Goal: Transaction & Acquisition: Subscribe to service/newsletter

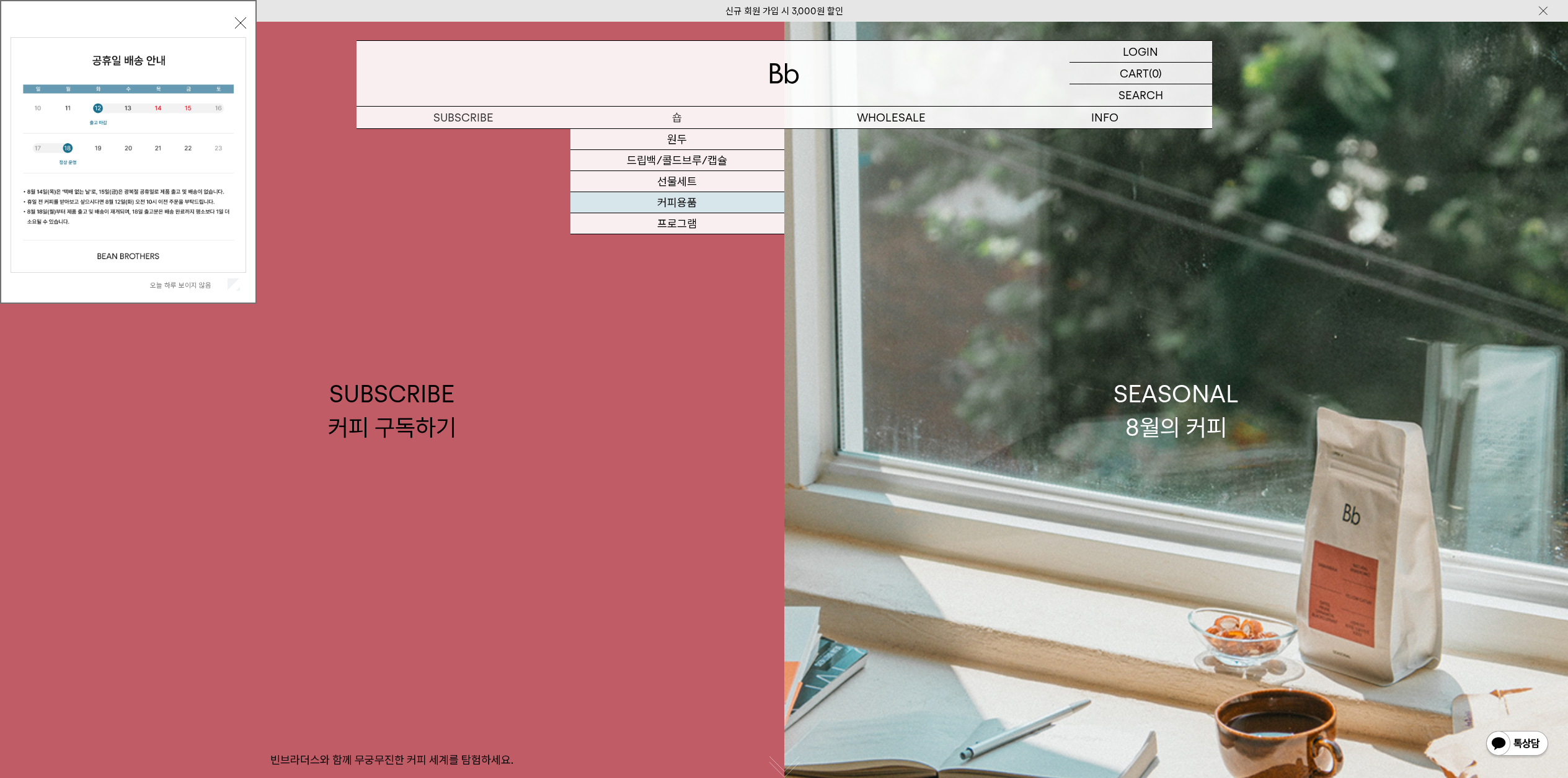
click at [703, 205] on link "커피용품" at bounding box center [677, 203] width 214 height 21
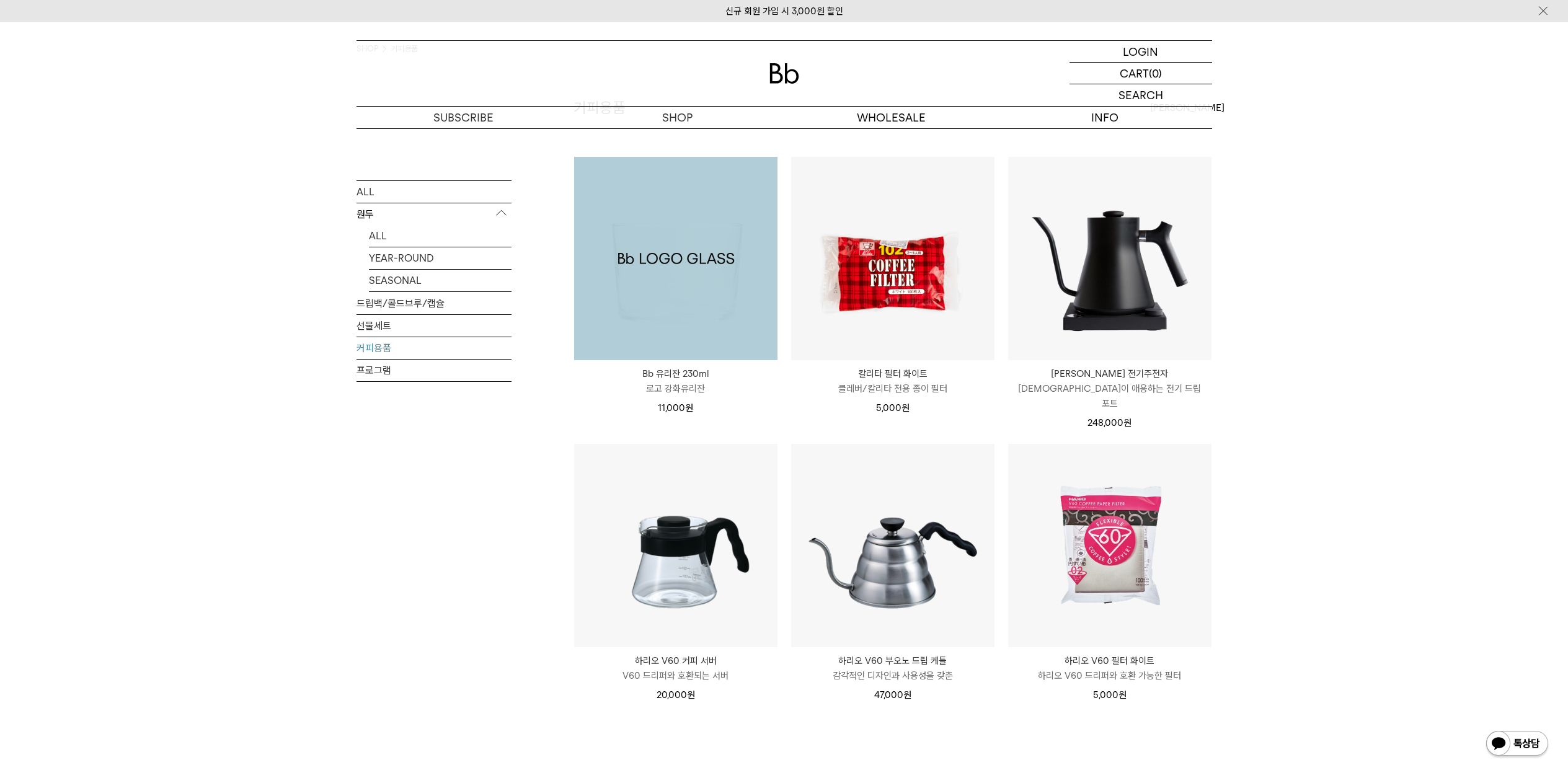
scroll to position [305, 0]
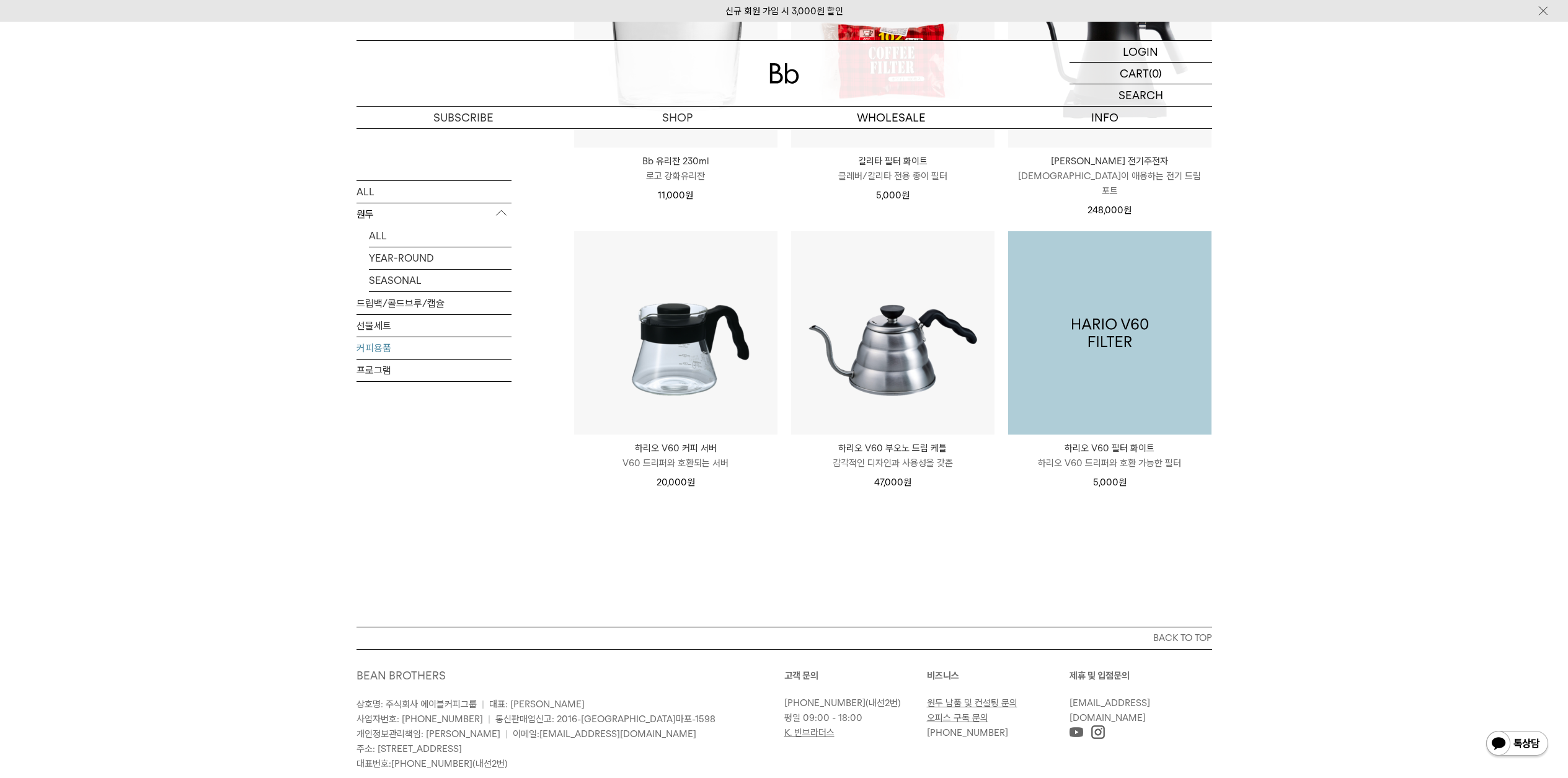
click at [1039, 298] on img at bounding box center [1109, 332] width 203 height 203
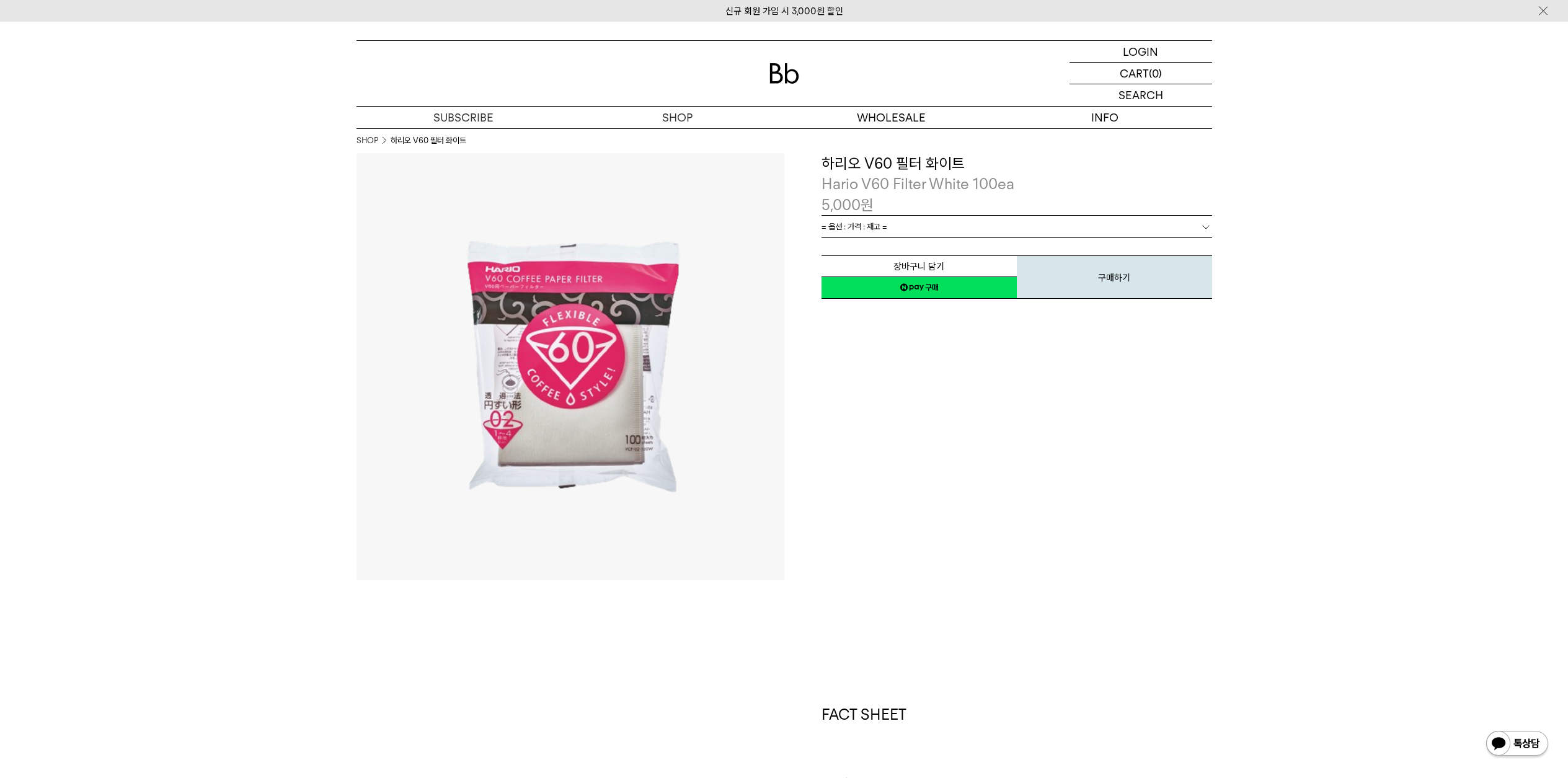
click at [1015, 230] on link "= 옵션 : 가격 : 재고 =" at bounding box center [1016, 226] width 391 height 22
click at [1015, 227] on link "= 옵션 : 가격 : 재고 =" at bounding box center [1016, 226] width 391 height 22
click at [1012, 228] on link "= 옵션 : 가격 : 재고 =" at bounding box center [1016, 226] width 391 height 22
click at [1014, 226] on link "= 옵션 : 가격 : 재고 =" at bounding box center [1016, 226] width 391 height 22
click at [964, 231] on link "= 옵션 : 가격 : 재고 =" at bounding box center [1016, 226] width 391 height 22
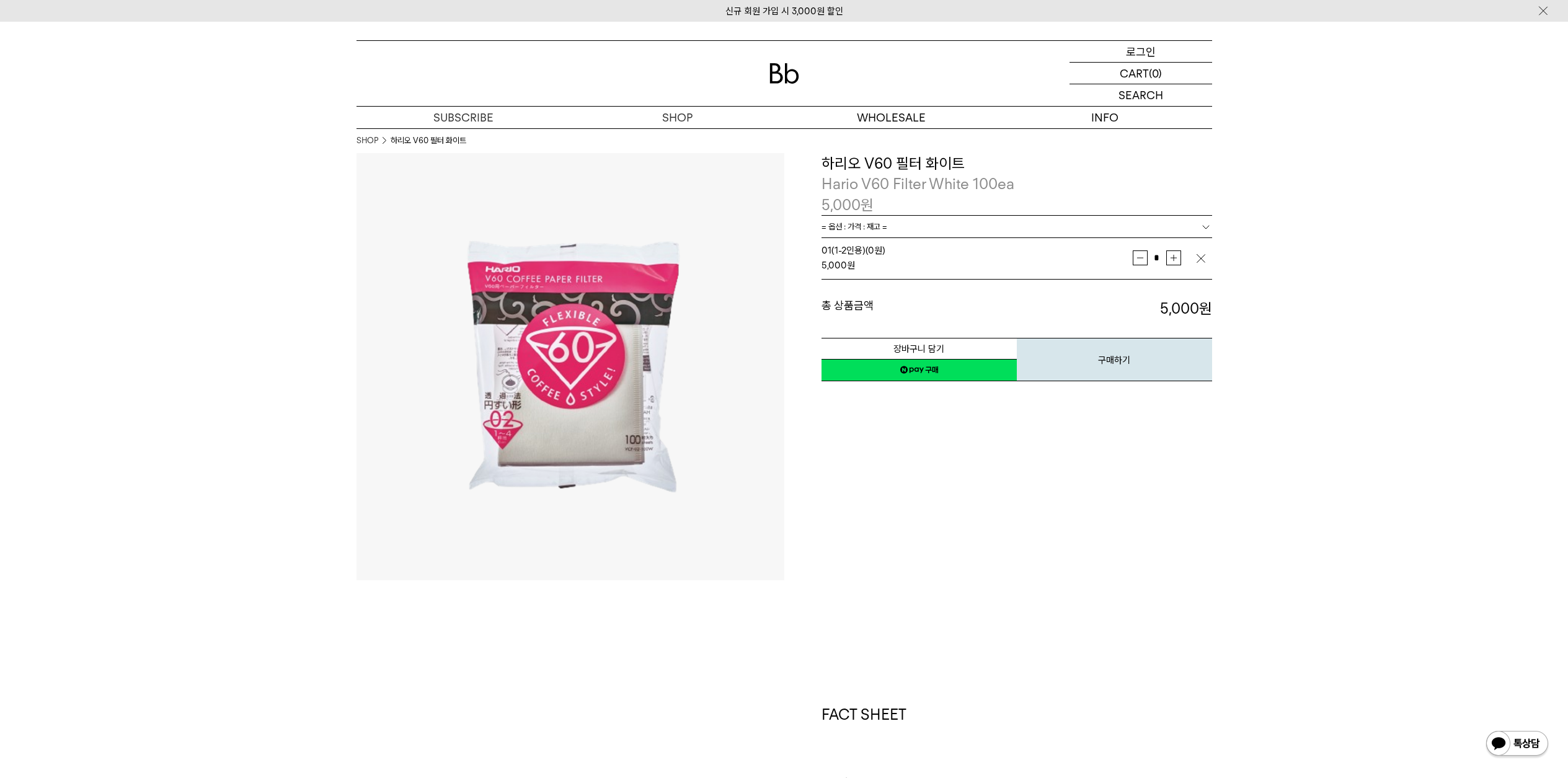
click at [1156, 48] on div "LOGIN 로그인" at bounding box center [1140, 51] width 142 height 21
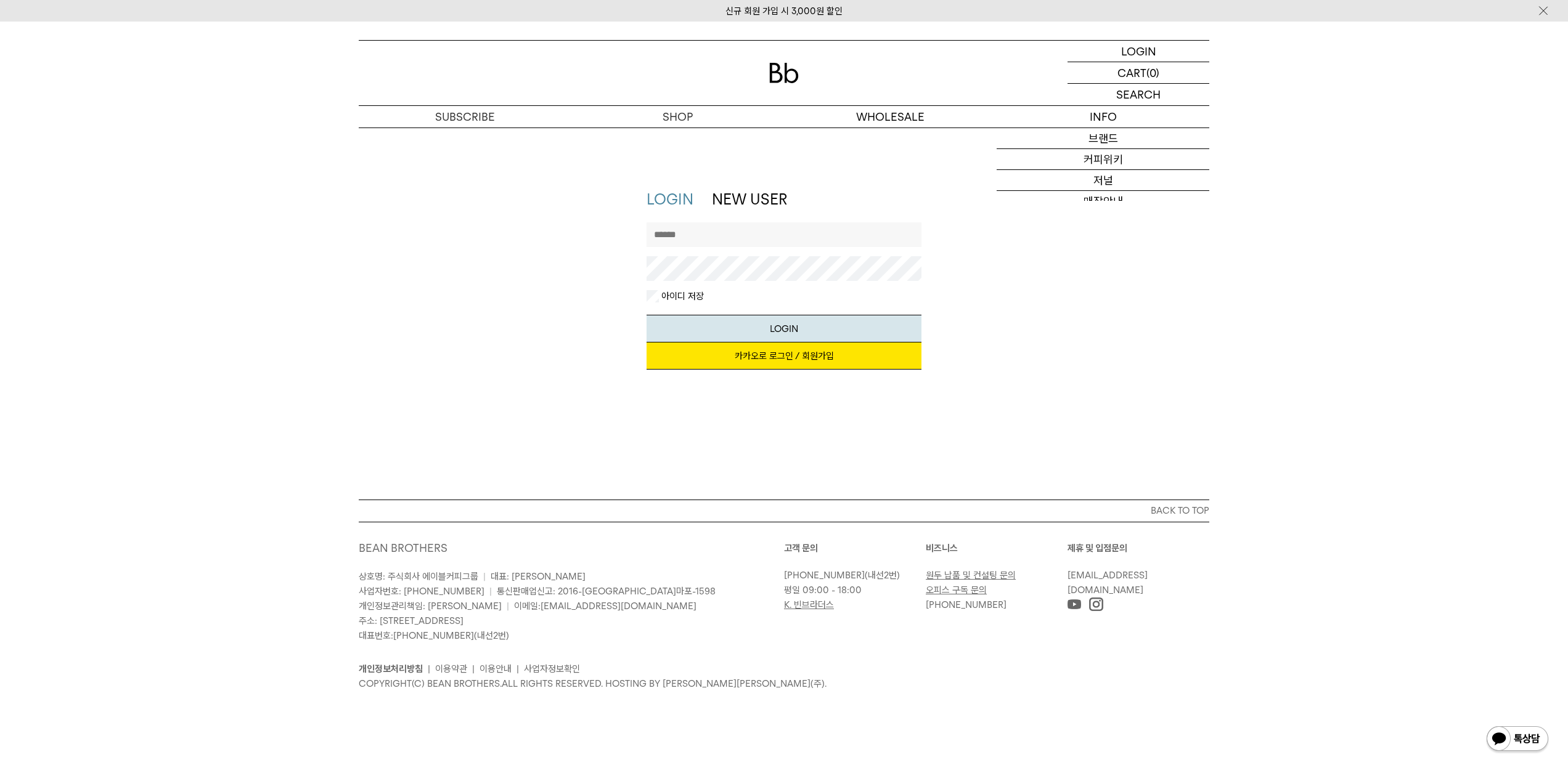
type input "*********"
click at [737, 315] on button "LOGIN" at bounding box center [784, 329] width 275 height 28
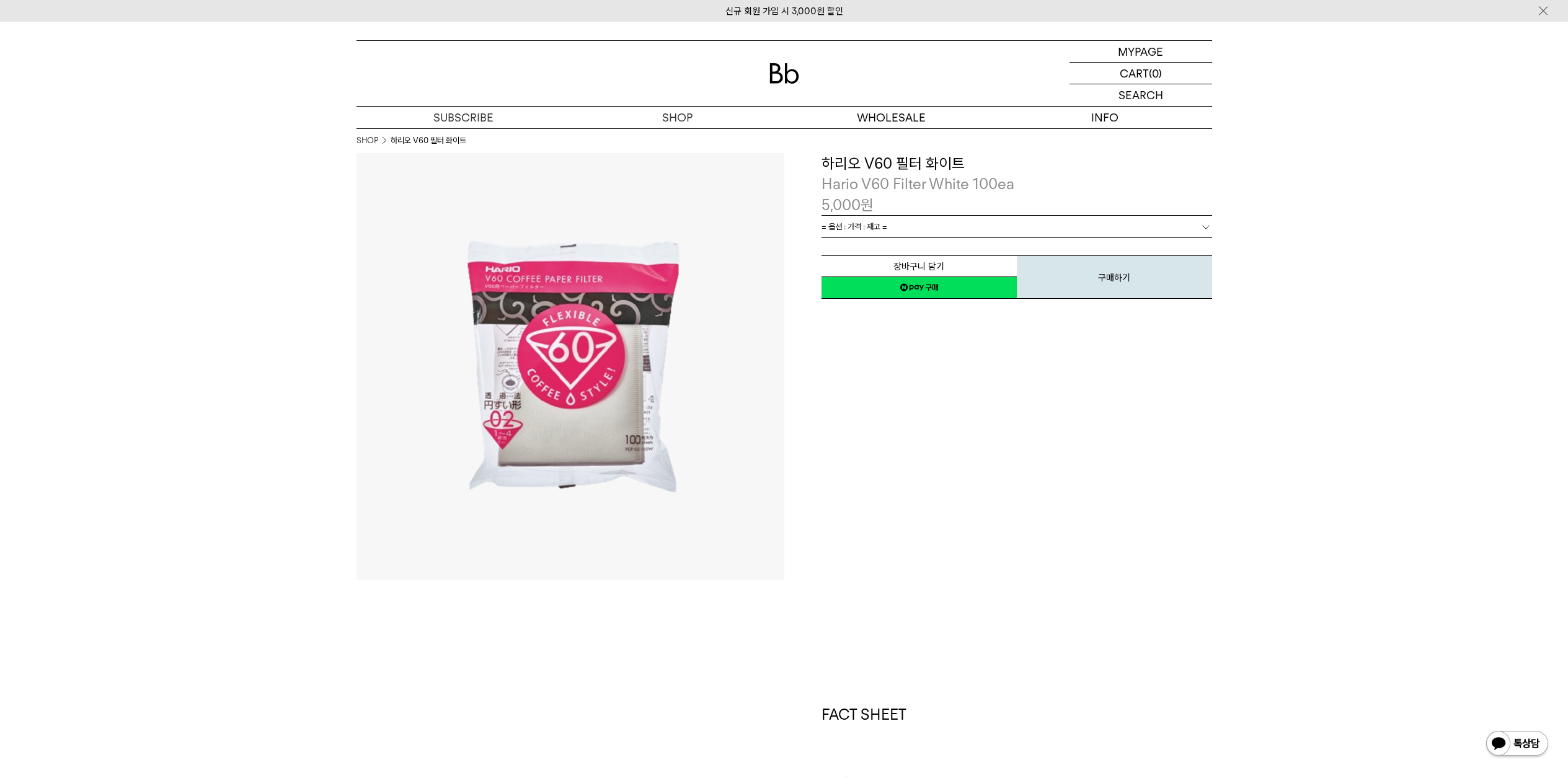
click at [978, 226] on link "= 옵션 : 가격 : 재고 =" at bounding box center [1016, 226] width 391 height 22
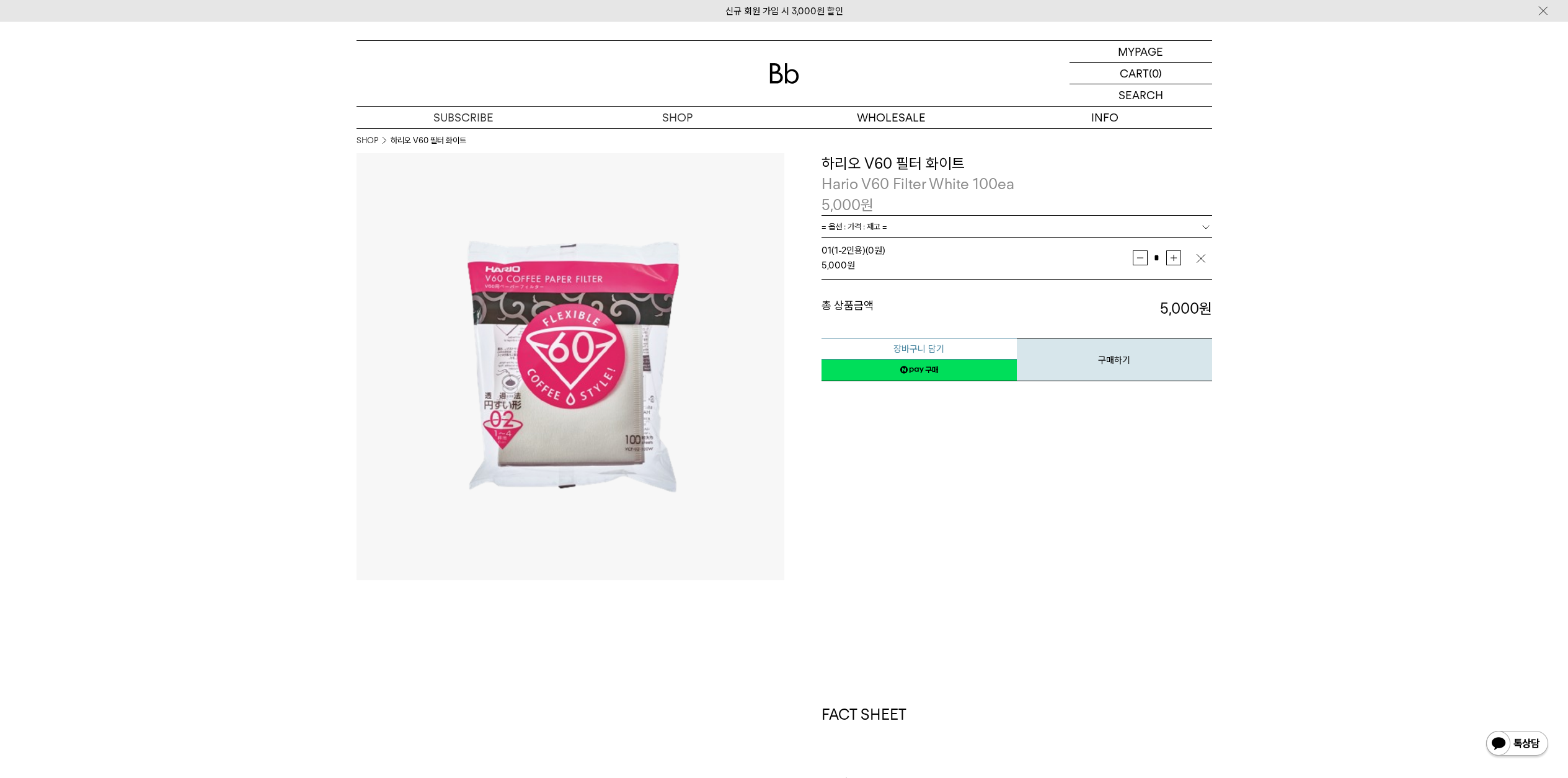
click at [942, 343] on button "장바구니 담기" at bounding box center [919, 348] width 195 height 22
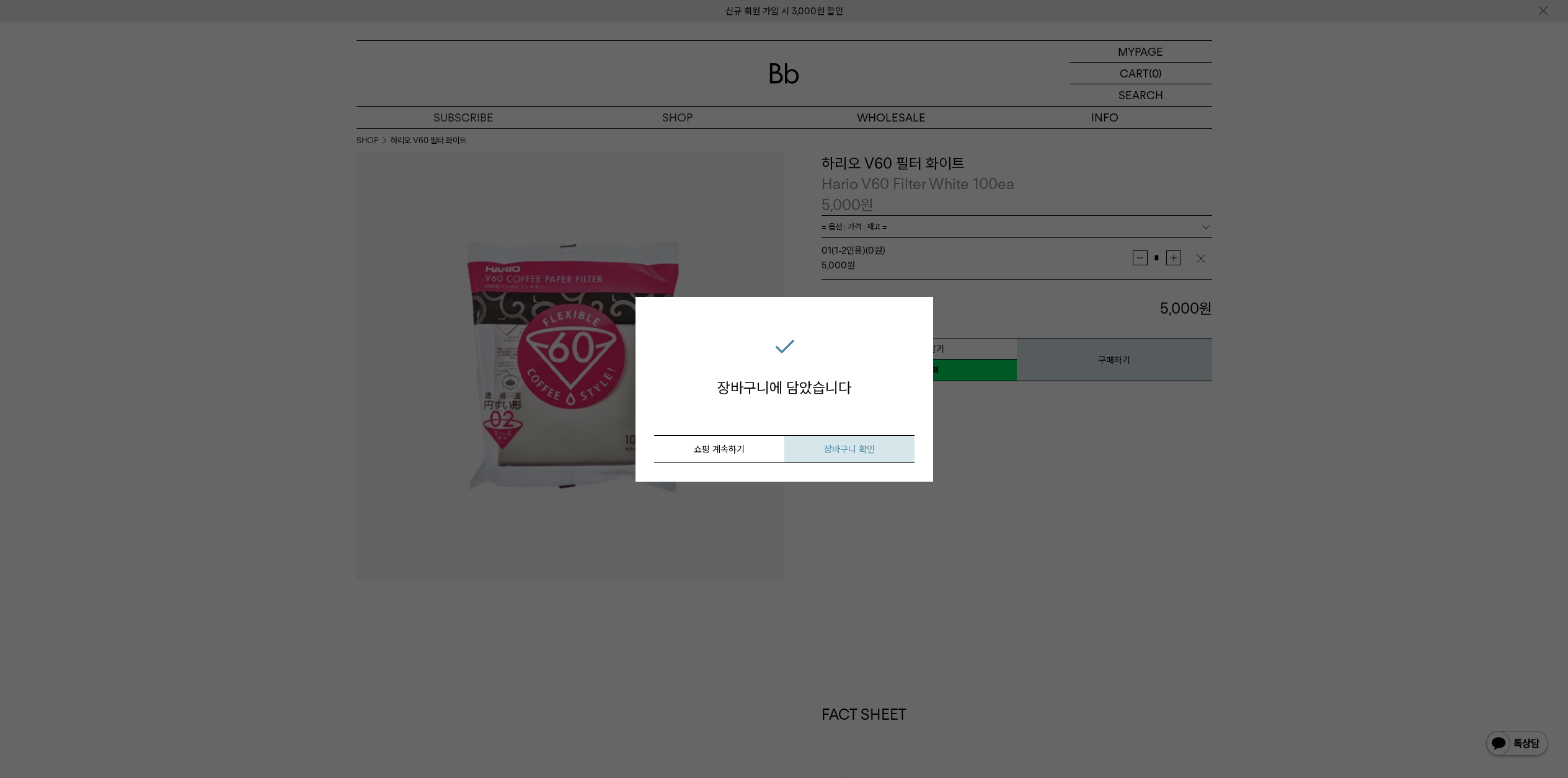
click at [813, 450] on button "장바구니 확인" at bounding box center [849, 449] width 130 height 28
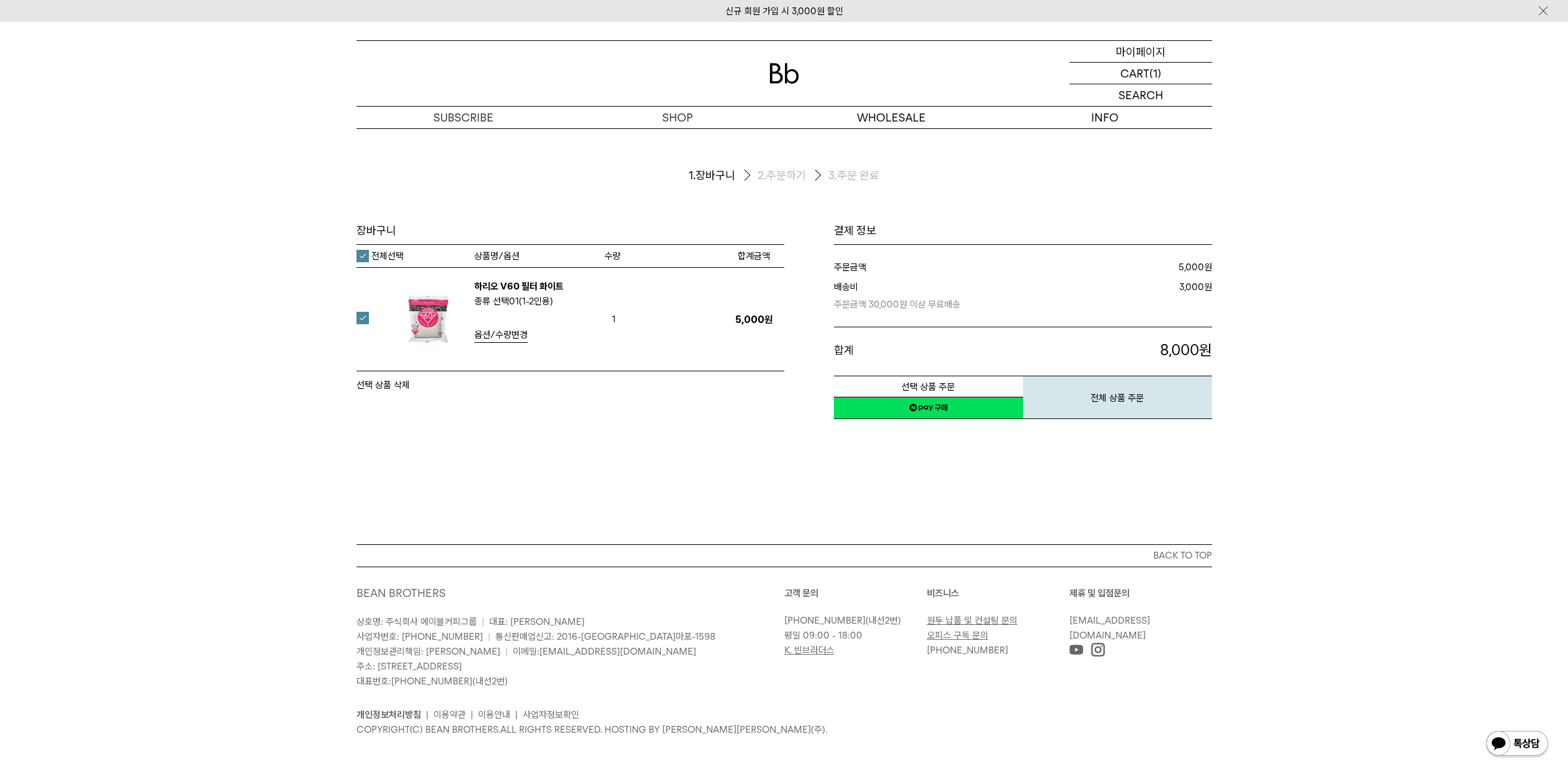
click at [1149, 56] on p "마이페이지" at bounding box center [1140, 51] width 49 height 21
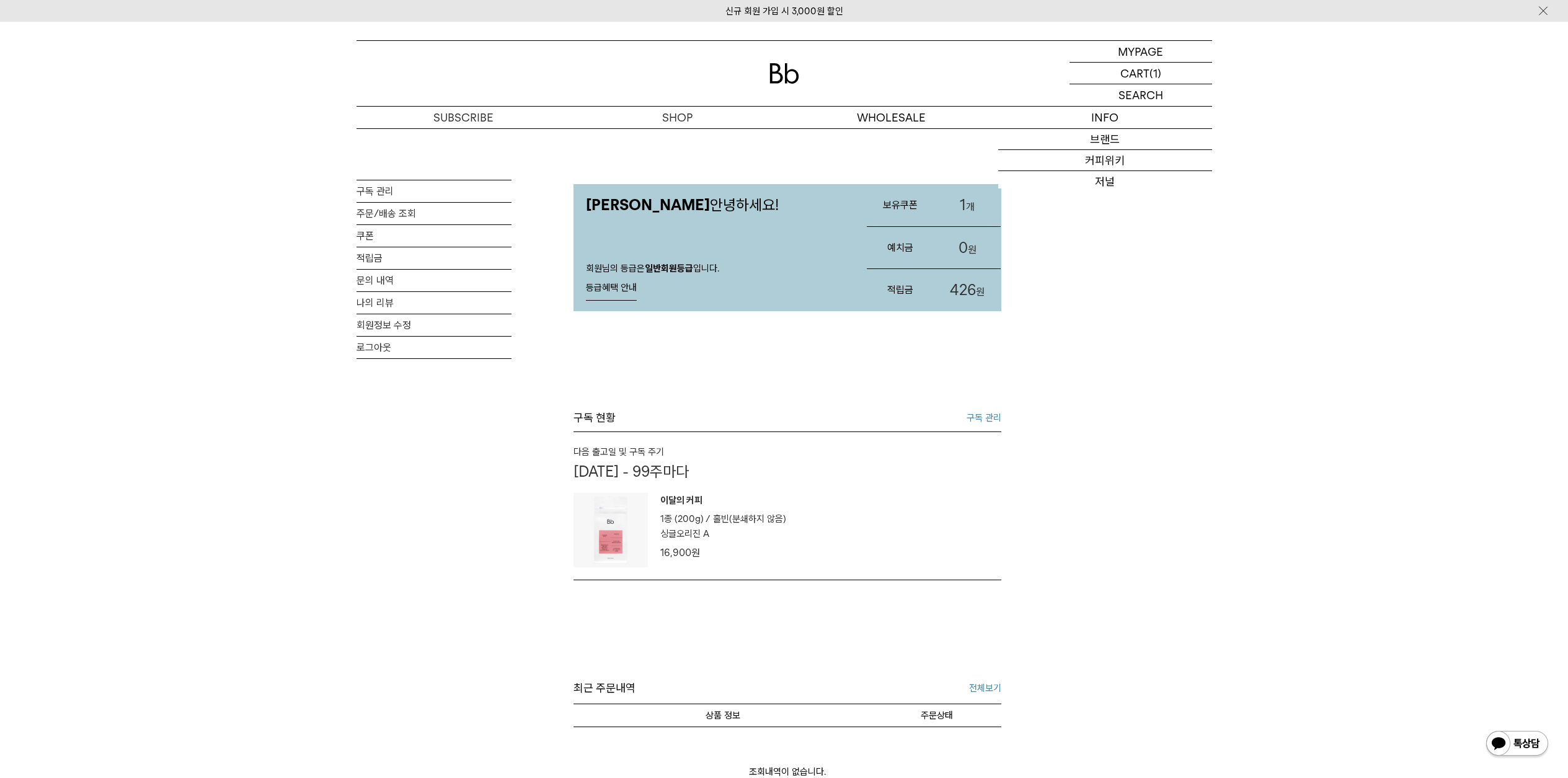
scroll to position [85, 0]
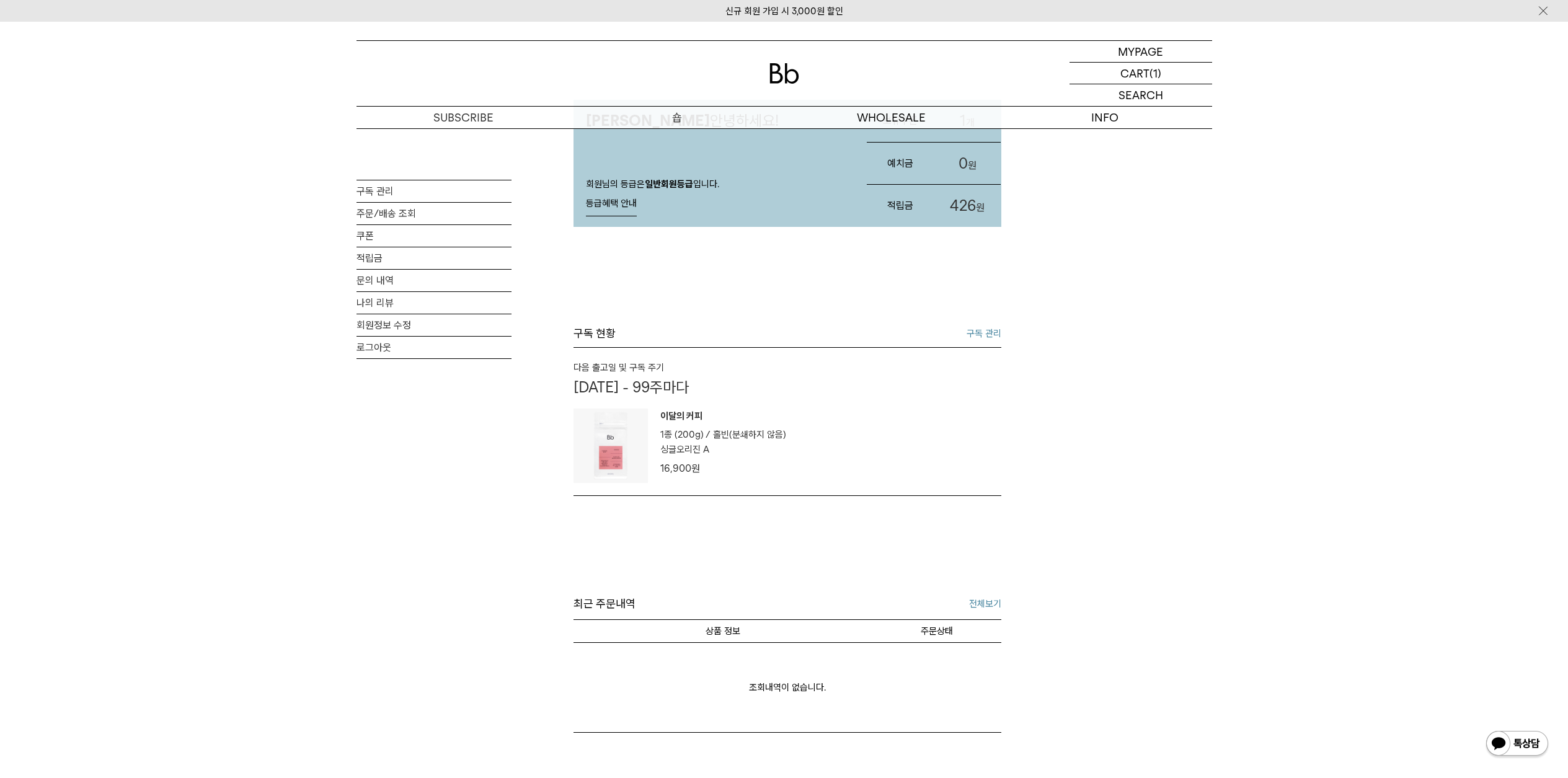
click at [667, 113] on p "숍" at bounding box center [677, 117] width 214 height 22
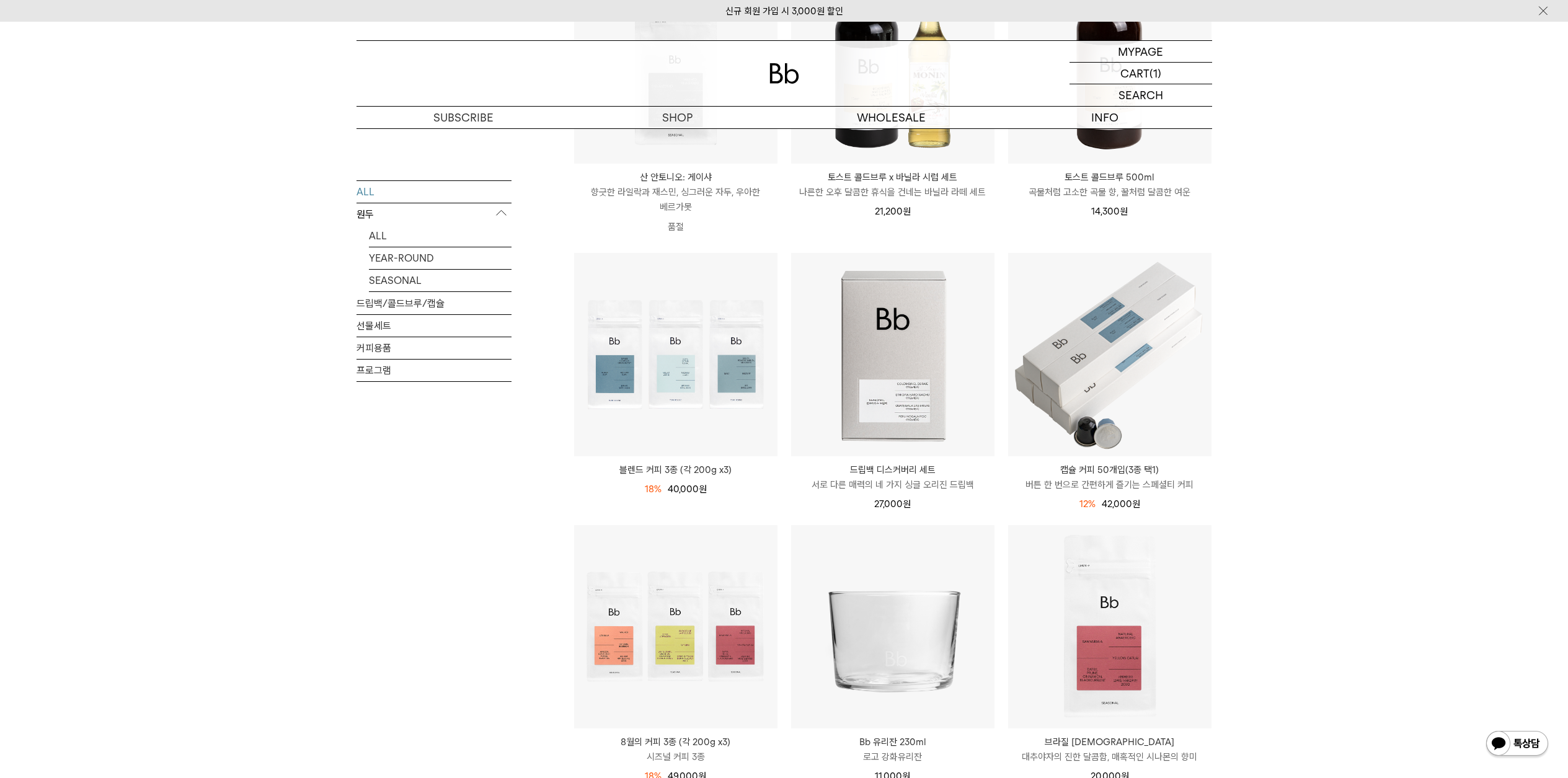
scroll to position [495, 0]
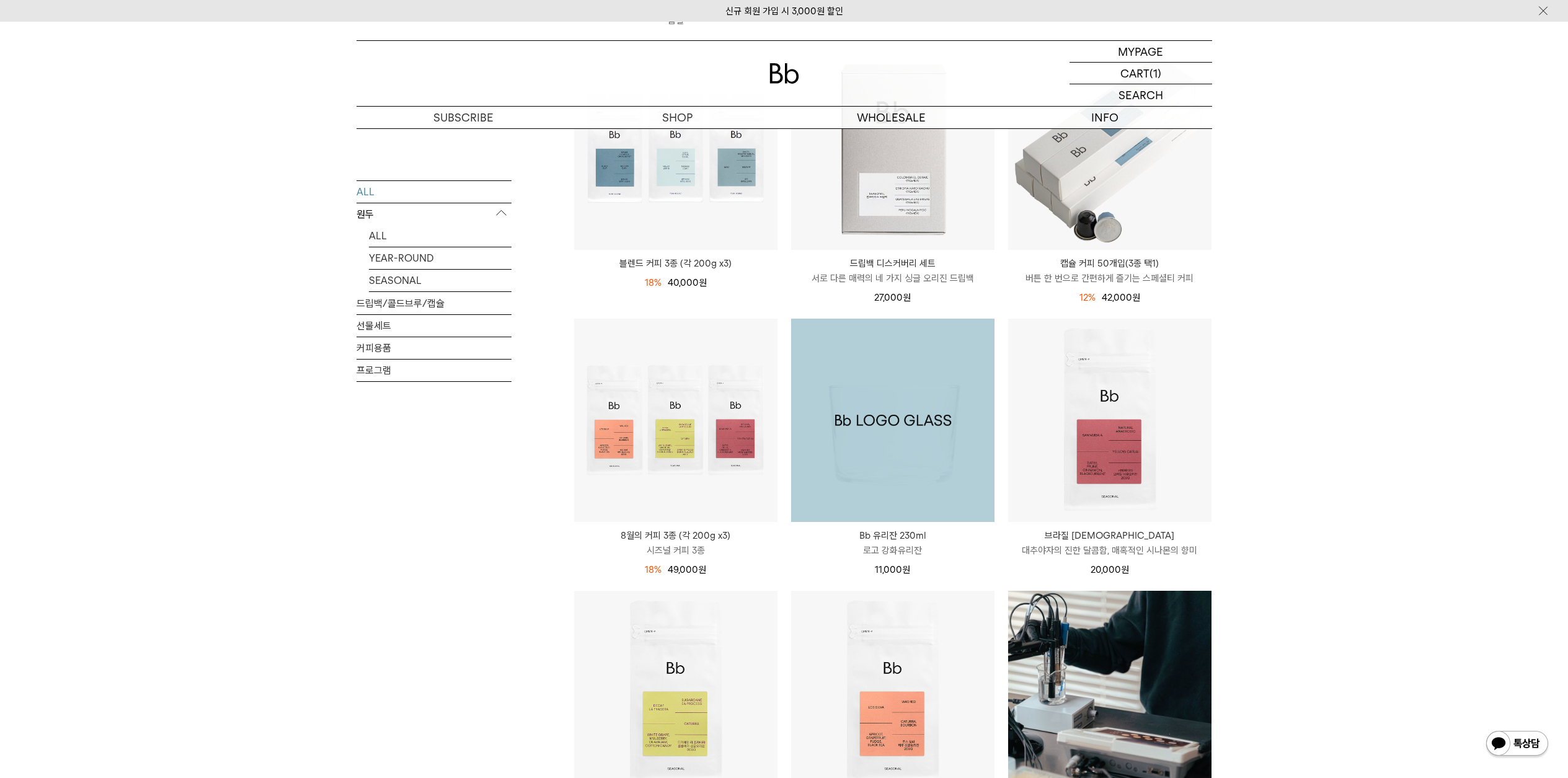
click at [691, 477] on img at bounding box center [675, 420] width 203 height 203
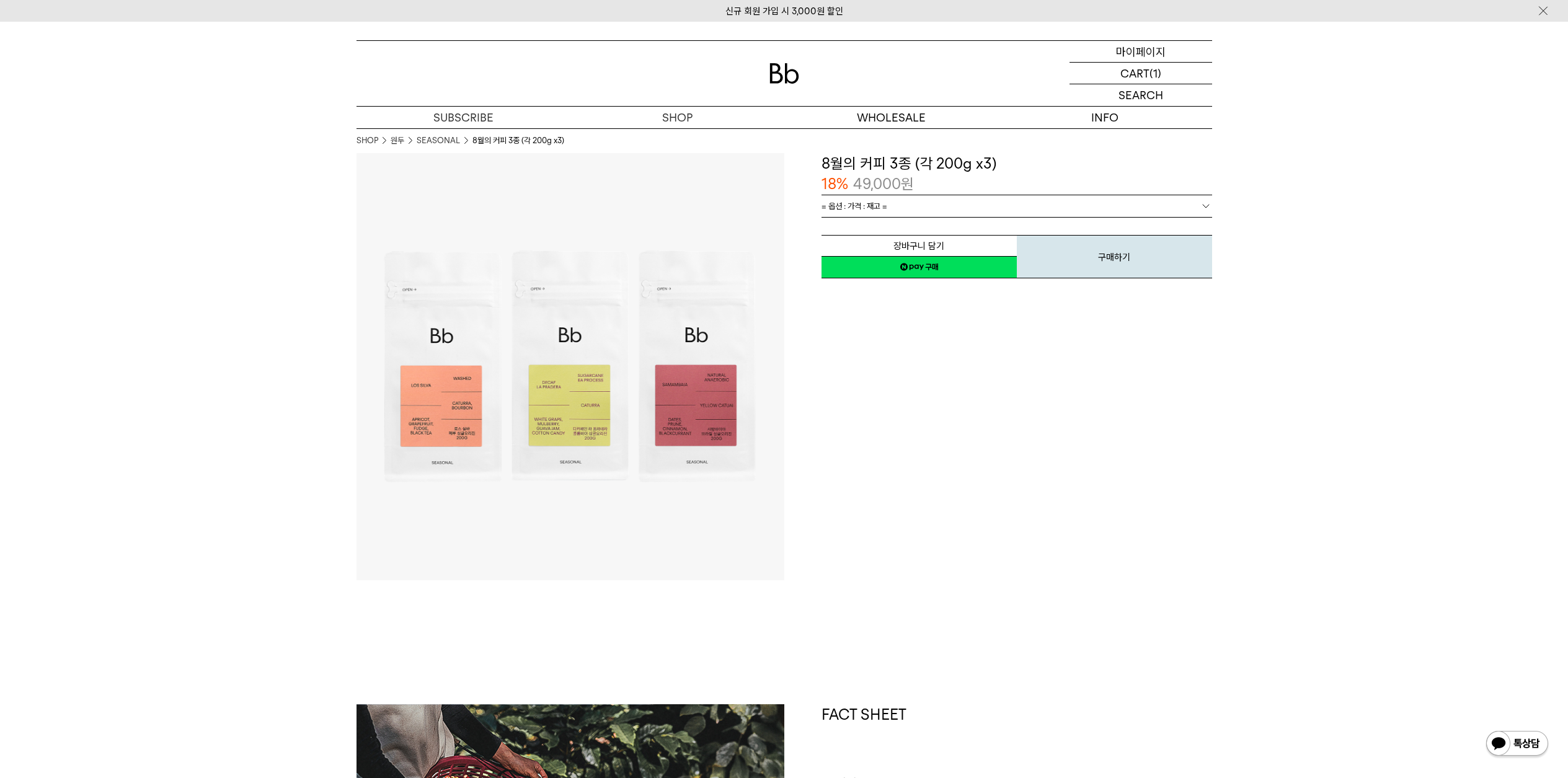
click at [1146, 59] on p "마이페이지" at bounding box center [1140, 51] width 49 height 21
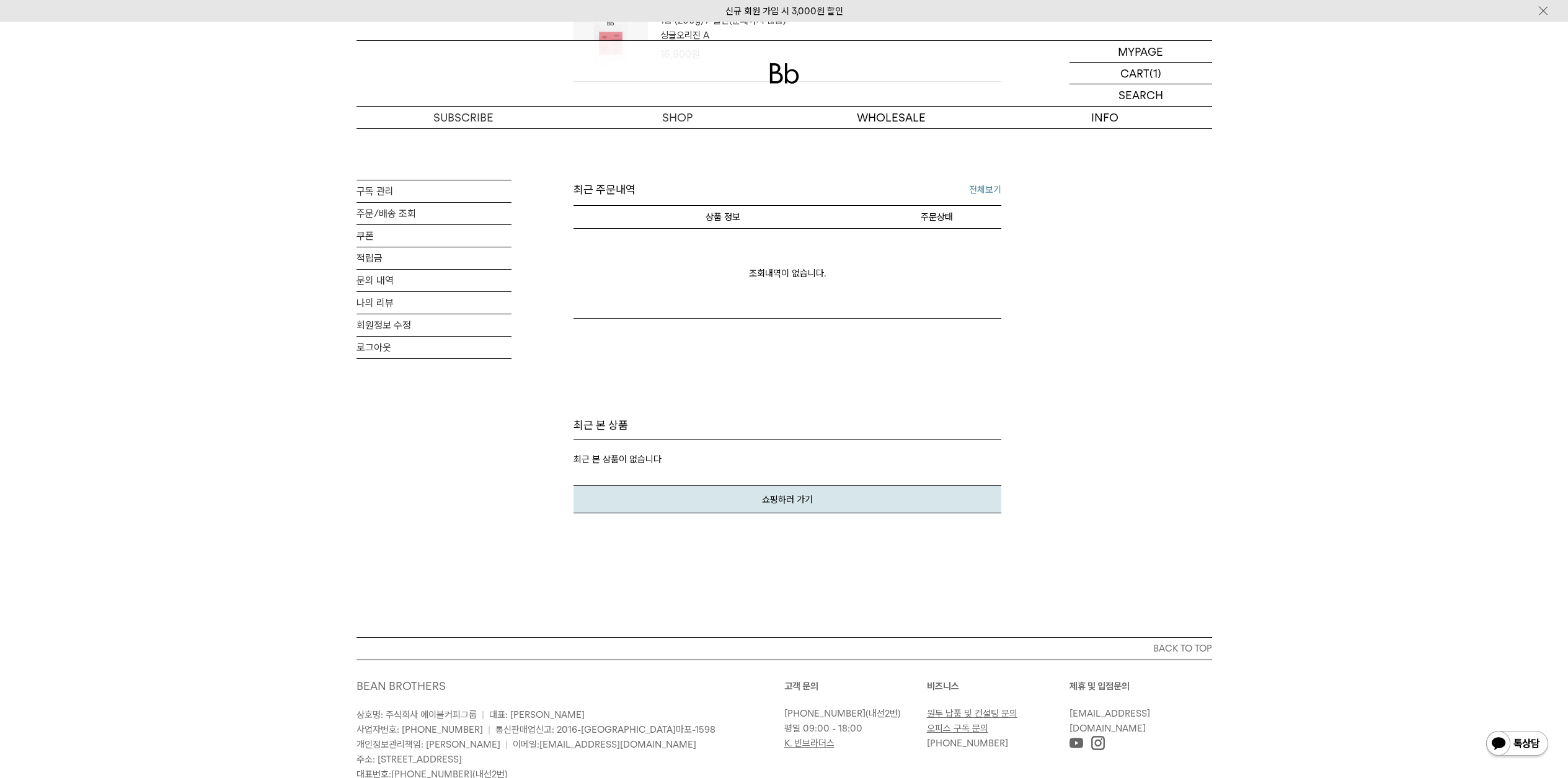
scroll to position [280, 0]
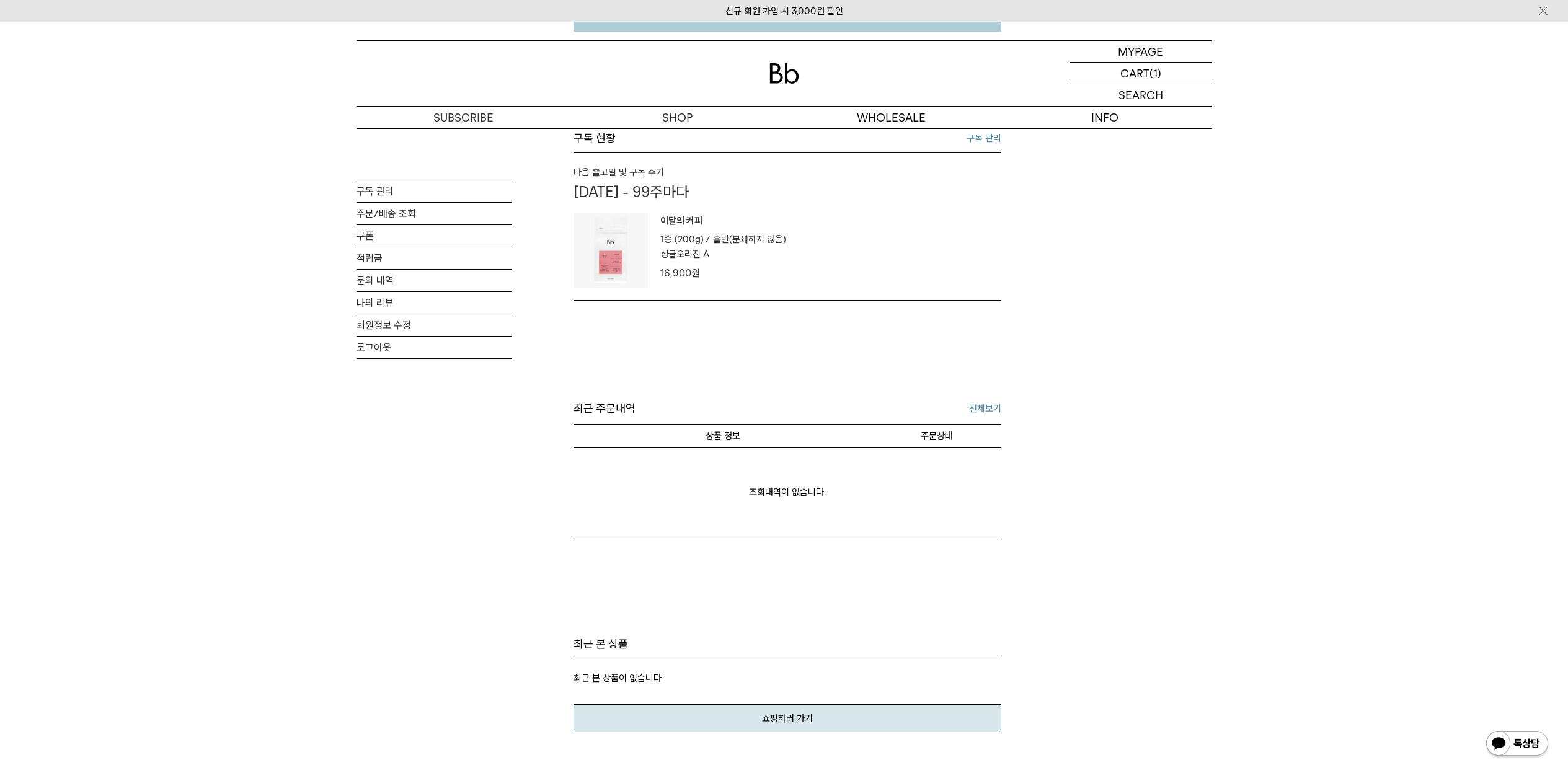
click at [823, 257] on div "이달의 커피 1종 (200g) / 분쇄도 홀빈(분쇄하지 않음) 원두 옵션 싱글오리진 A 원" at bounding box center [781, 250] width 416 height 74
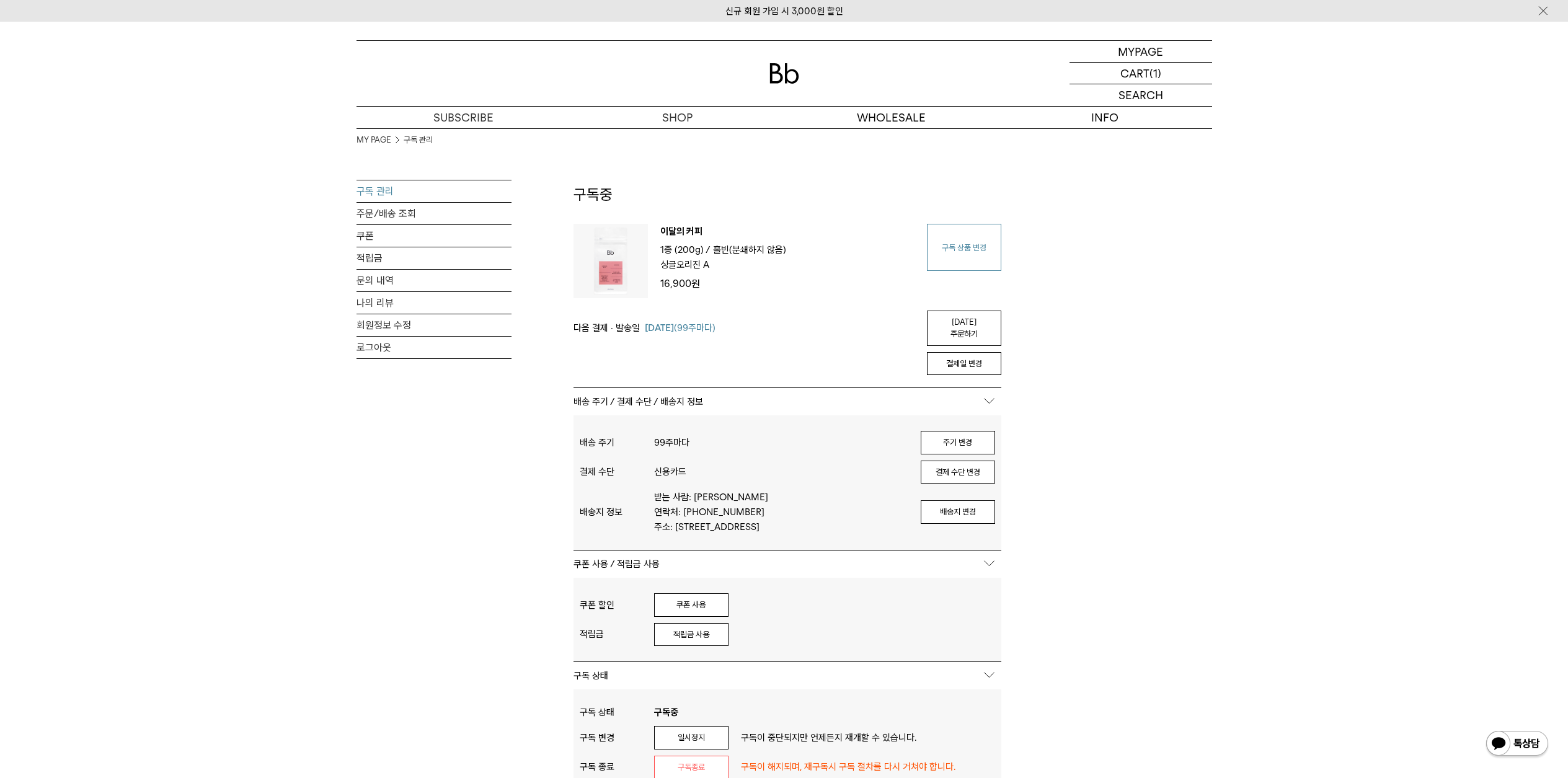
click at [969, 246] on link "구독 상품 변경" at bounding box center [964, 248] width 74 height 47
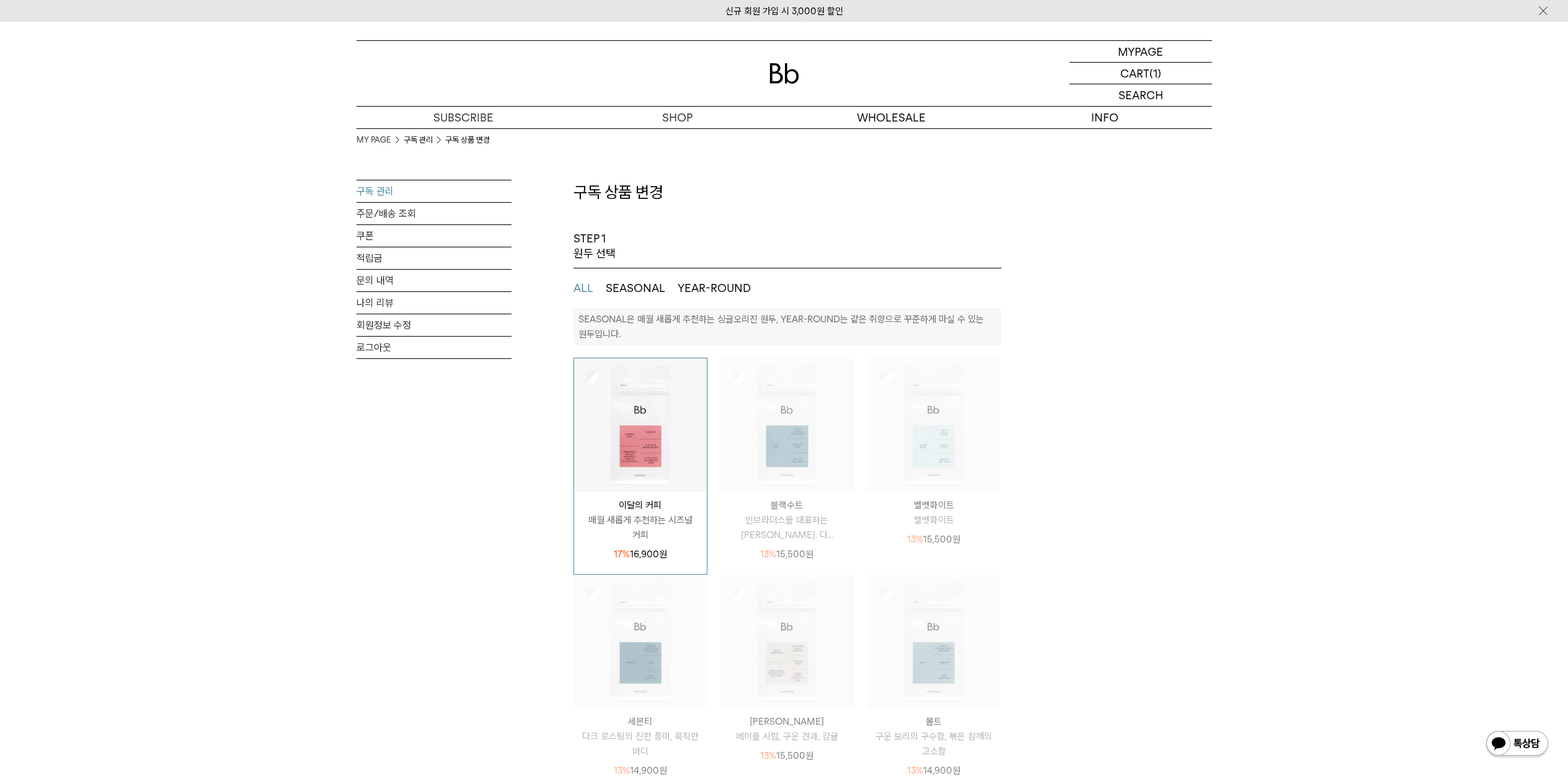
select select "**"
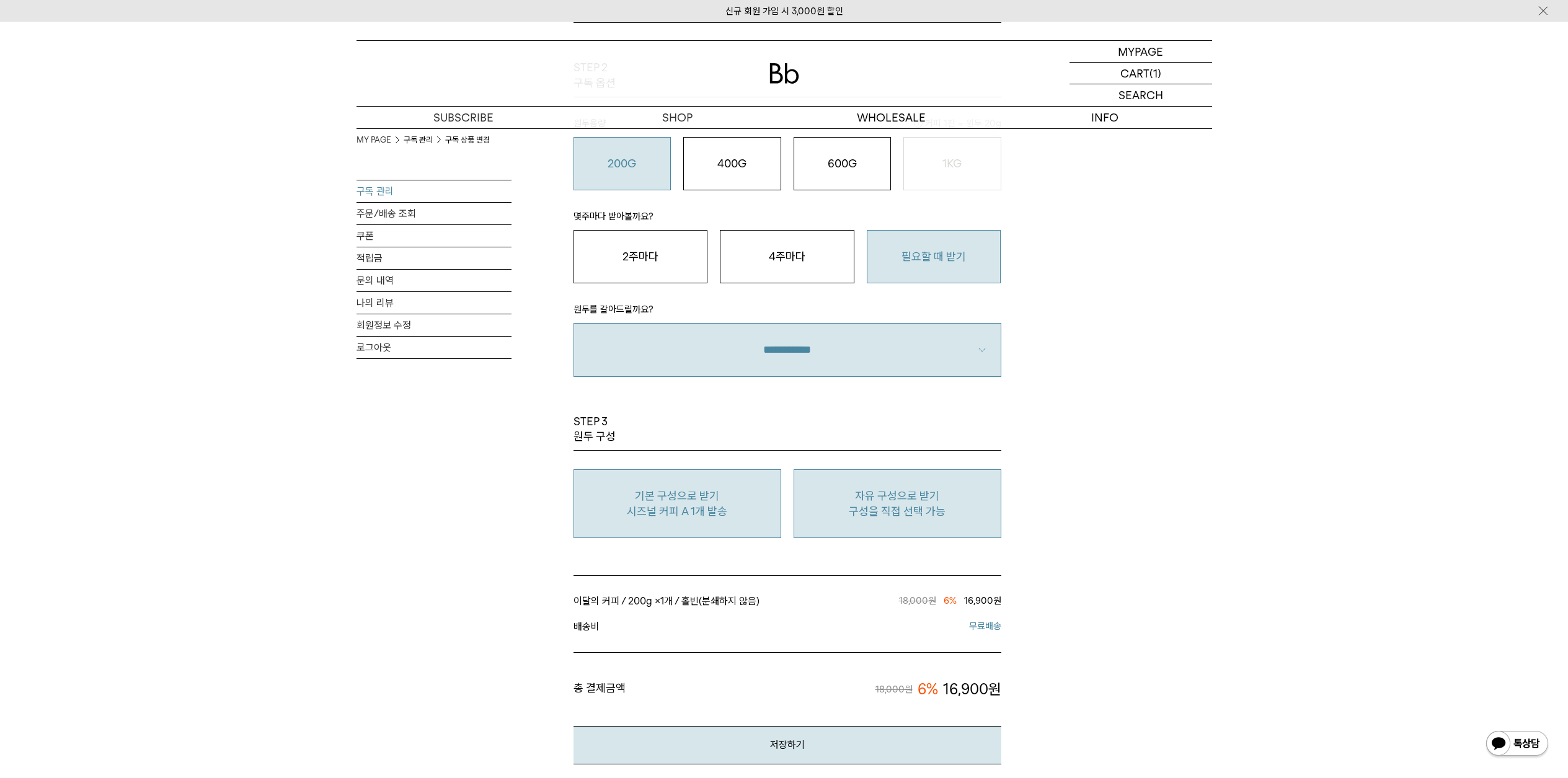
scroll to position [996, 0]
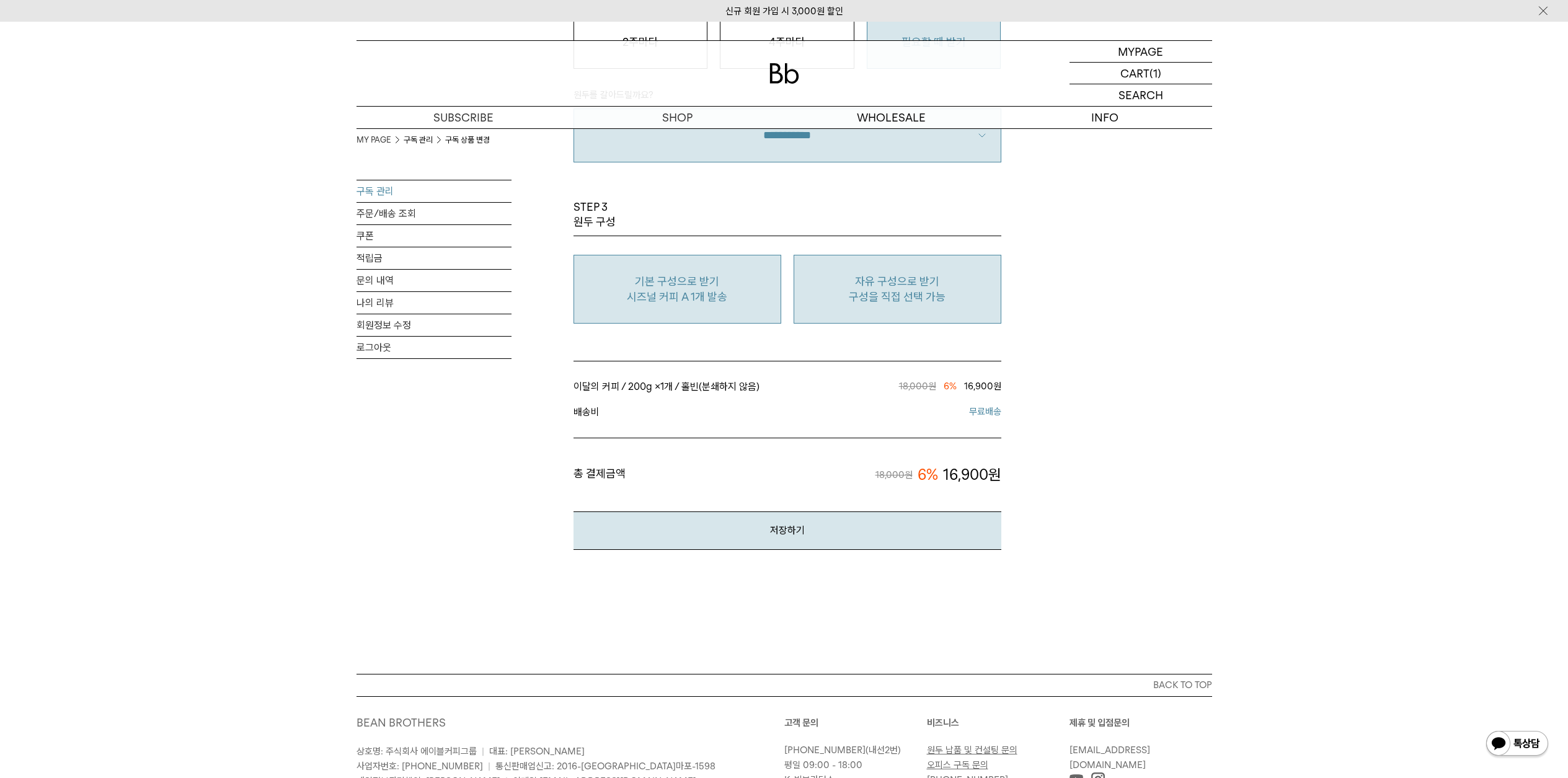
click at [912, 302] on p "구성을 직접 선택 가능" at bounding box center [897, 296] width 194 height 15
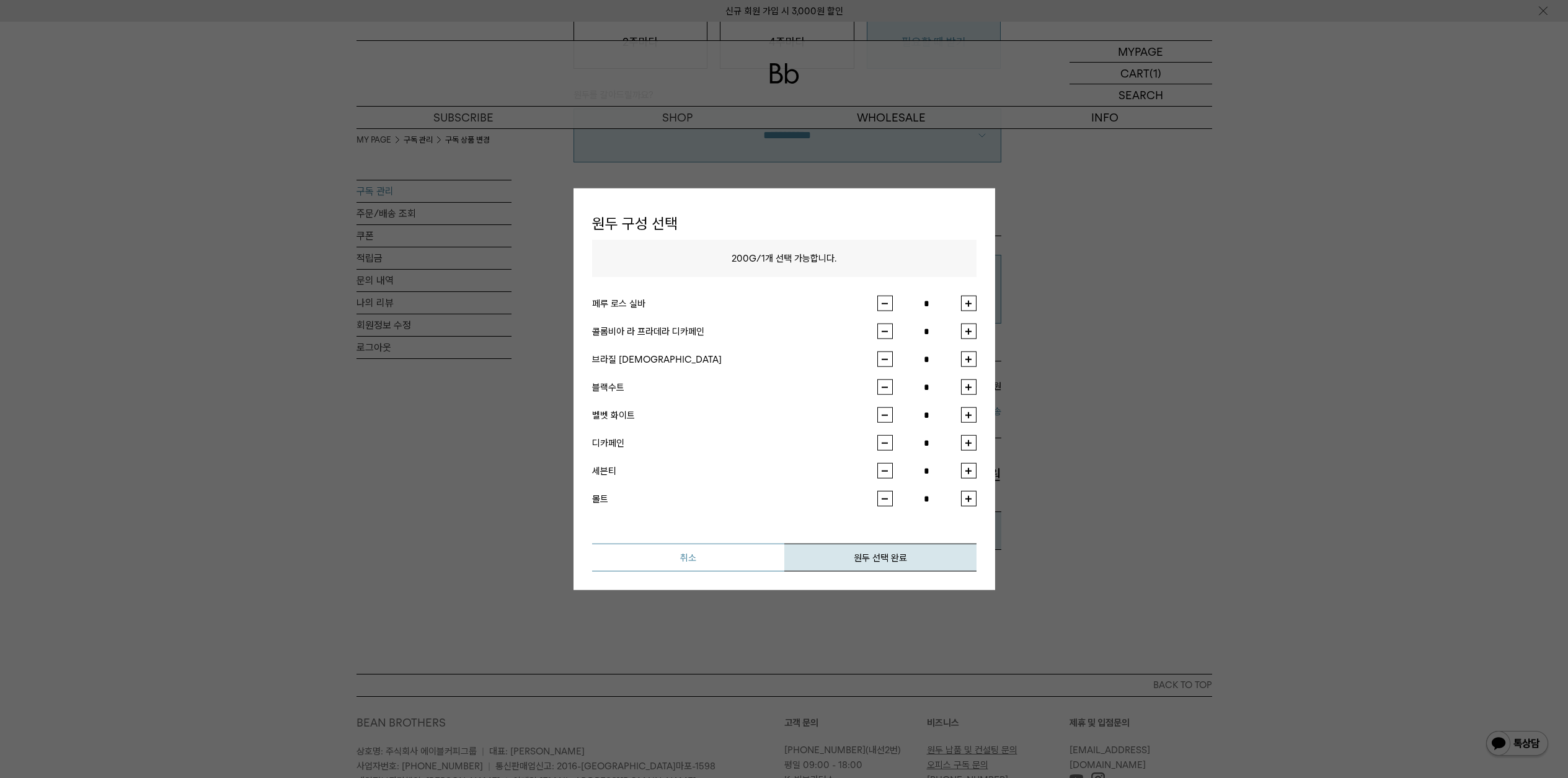
click at [738, 566] on button "취소" at bounding box center [688, 558] width 192 height 28
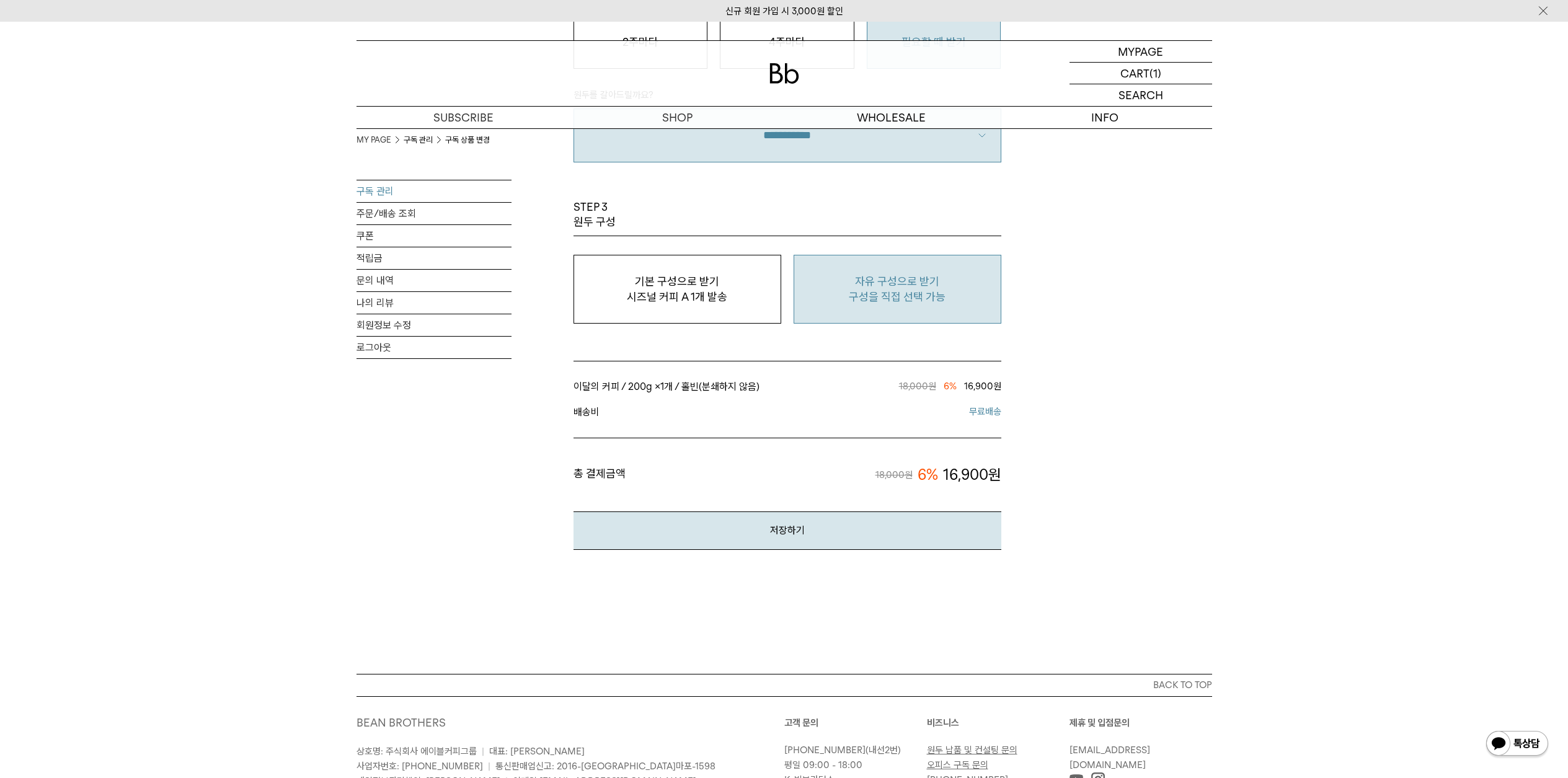
click at [849, 310] on button "자유 구성으로 받기 구성을 직접 선택 가능" at bounding box center [897, 289] width 207 height 69
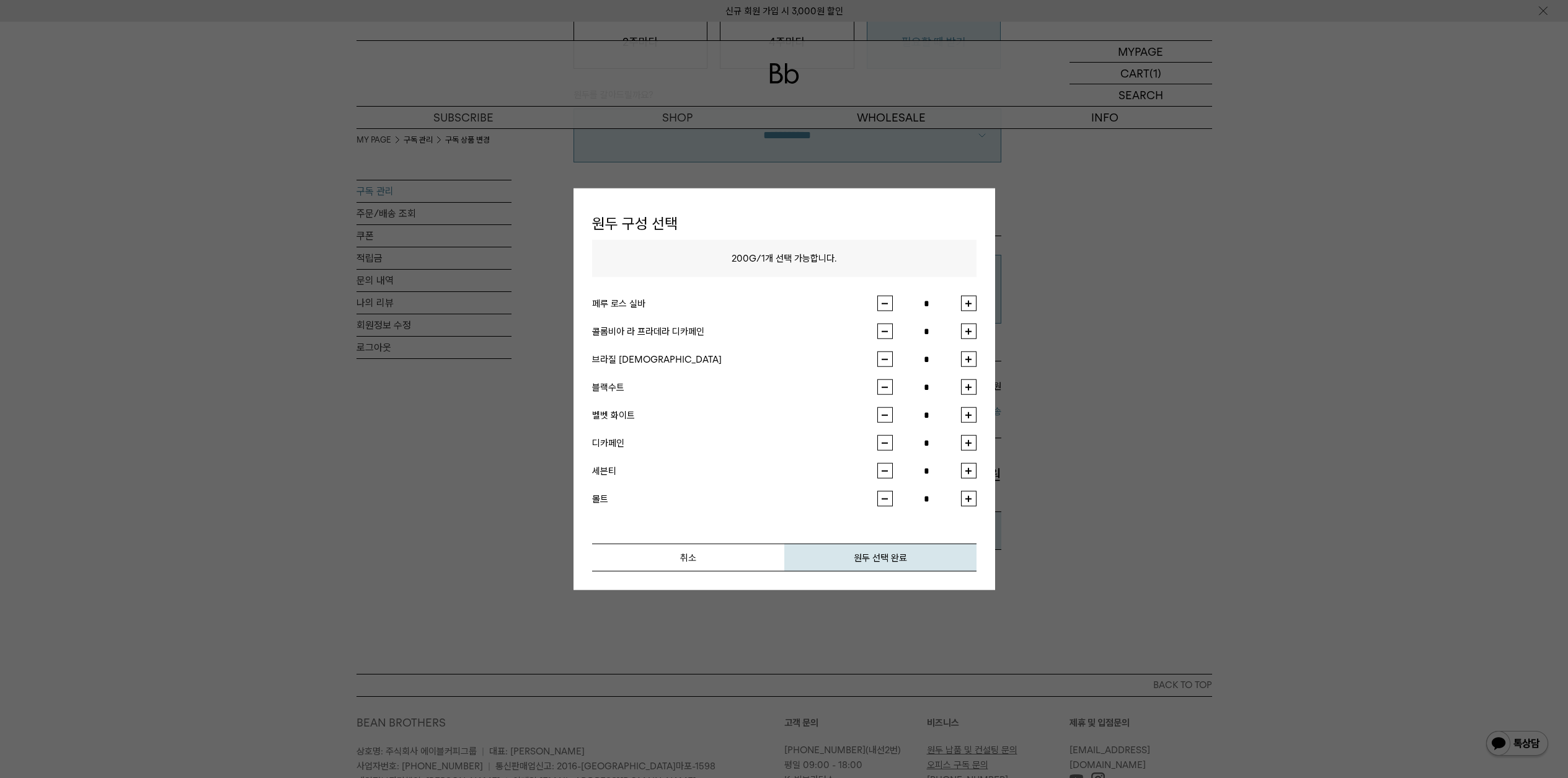
click at [724, 578] on div "원두 구성 선택 200G / 1 개 선택 가능합니다. 페루 로스 실바 * 콜롬비아 라 프라데라 디카페인 * 브라질 사맘바이아 * 블랙수트 * …" at bounding box center [784, 389] width 422 height 403
click at [724, 566] on button "취소" at bounding box center [688, 558] width 192 height 28
